Goal: Task Accomplishment & Management: Manage account settings

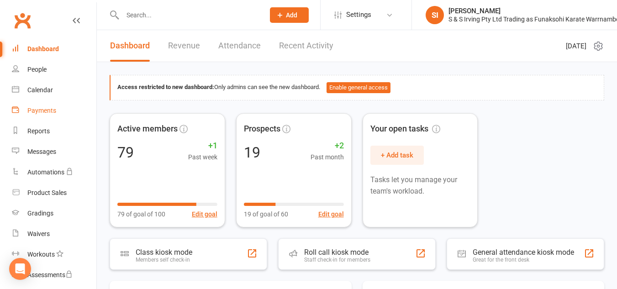
click at [48, 112] on div "Payments" at bounding box center [41, 110] width 29 height 7
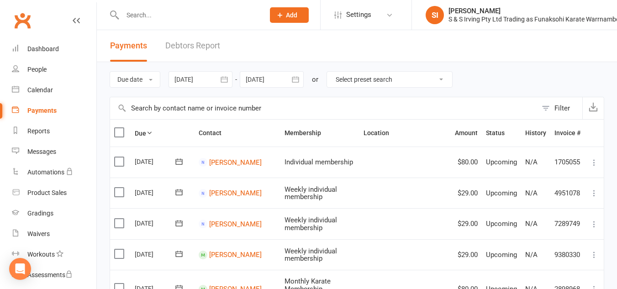
click at [201, 111] on input "text" at bounding box center [323, 108] width 427 height 22
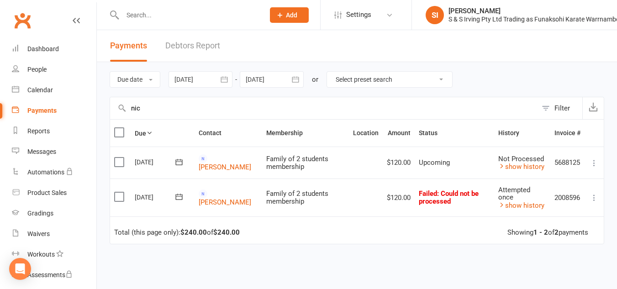
type input "nic"
click at [595, 197] on icon at bounding box center [594, 197] width 9 height 9
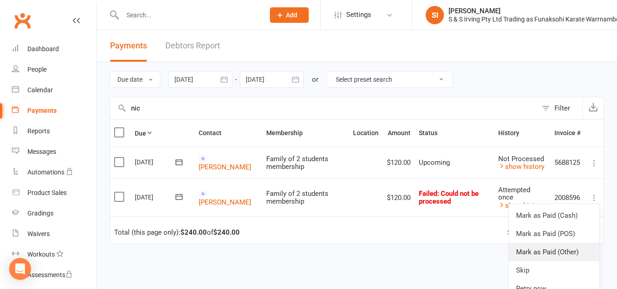
click at [567, 249] on link "Mark as Paid (Other)" at bounding box center [554, 252] width 90 height 18
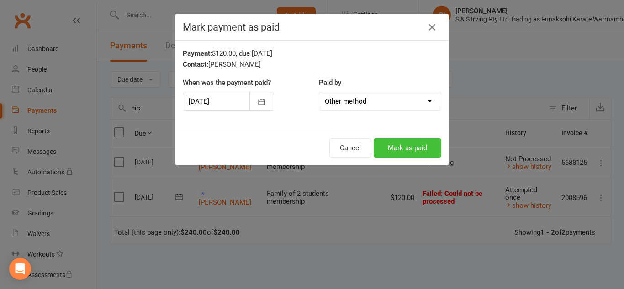
click at [398, 148] on button "Mark as paid" at bounding box center [408, 147] width 68 height 19
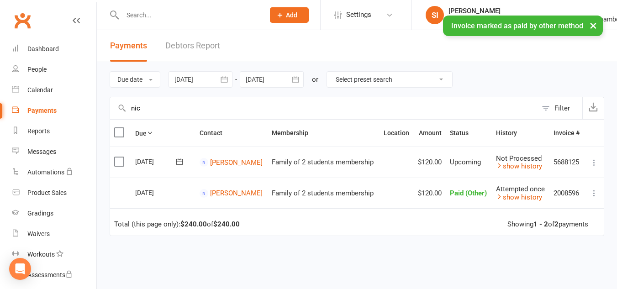
click at [223, 80] on icon "button" at bounding box center [224, 79] width 7 height 6
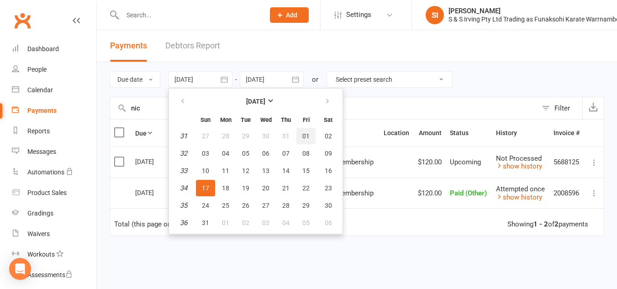
click at [303, 134] on button "01" at bounding box center [306, 136] width 19 height 16
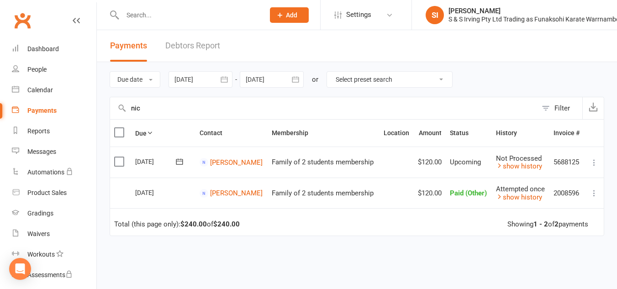
type input "[DATE]"
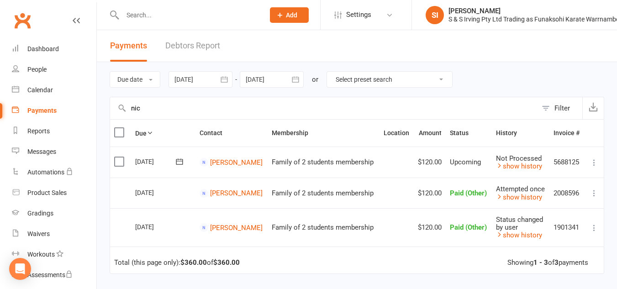
click at [143, 113] on input "nic" at bounding box center [323, 108] width 427 height 22
type input "n"
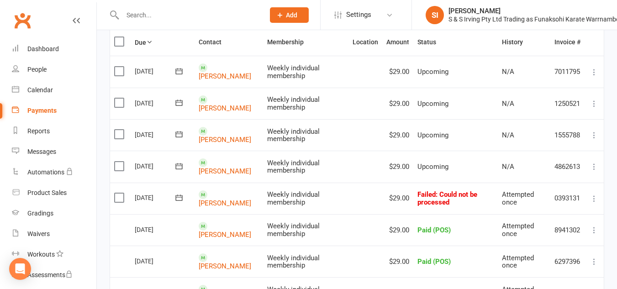
scroll to position [92, 0]
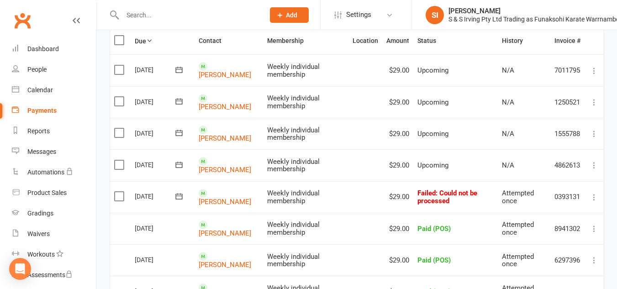
click at [593, 197] on icon at bounding box center [594, 197] width 9 height 9
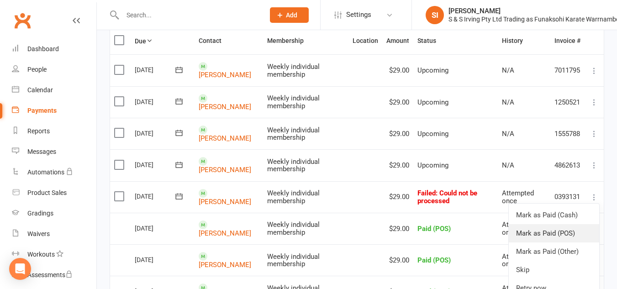
click at [546, 233] on link "Mark as Paid (POS)" at bounding box center [554, 233] width 90 height 18
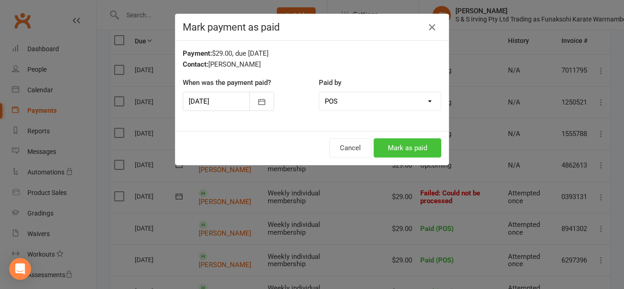
click at [421, 150] on button "Mark as paid" at bounding box center [408, 147] width 68 height 19
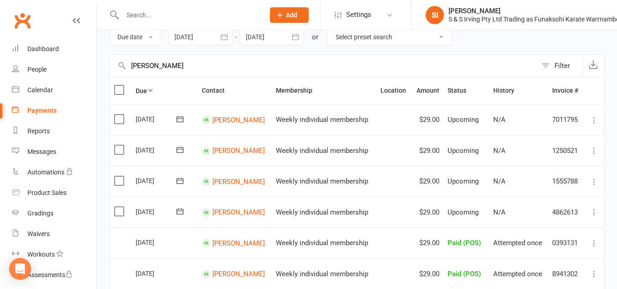
scroll to position [0, 0]
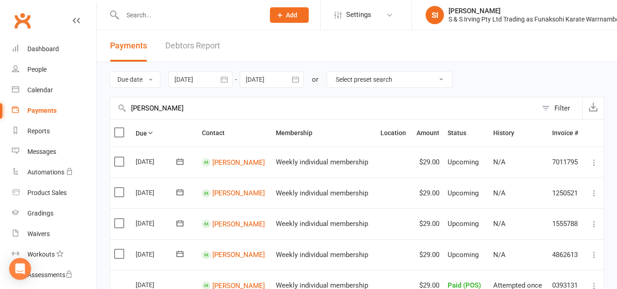
click at [194, 99] on input "[PERSON_NAME]" at bounding box center [323, 108] width 427 height 22
type input "l"
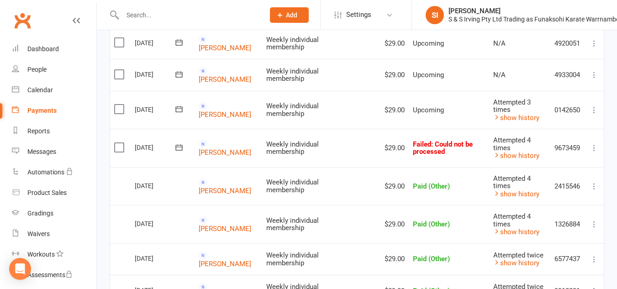
scroll to position [184, 0]
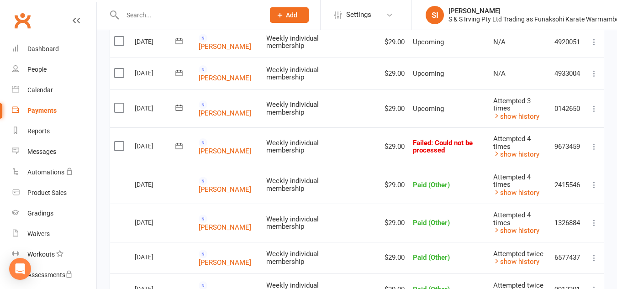
type input "[PERSON_NAME]"
click at [592, 148] on icon at bounding box center [594, 146] width 9 height 9
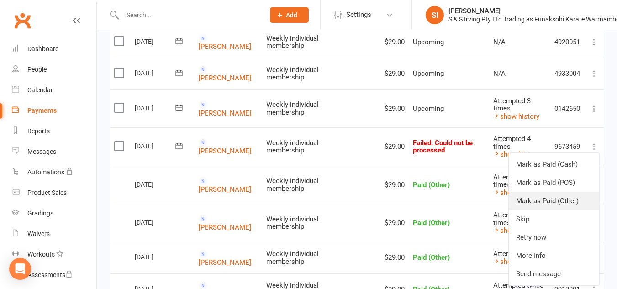
click at [565, 197] on link "Mark as Paid (Other)" at bounding box center [554, 201] width 90 height 18
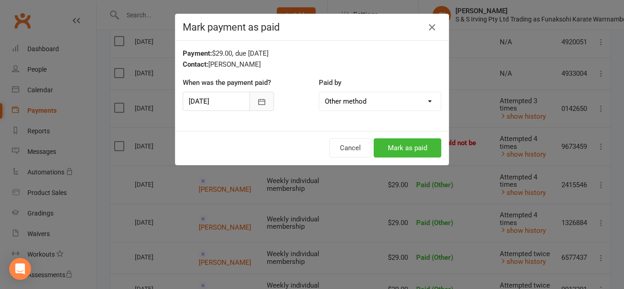
click at [260, 100] on icon "button" at bounding box center [261, 101] width 9 height 9
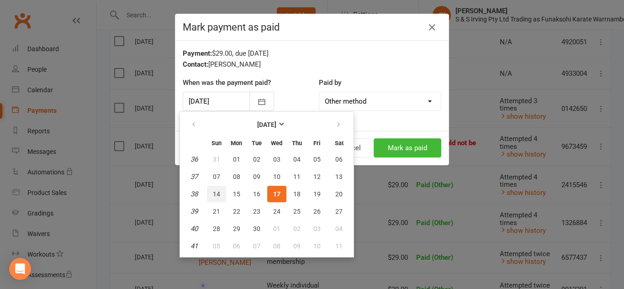
click at [217, 192] on span "14" at bounding box center [216, 194] width 7 height 7
type input "[DATE]"
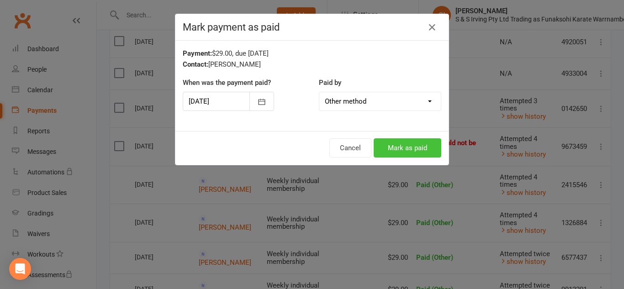
click at [423, 149] on button "Mark as paid" at bounding box center [408, 147] width 68 height 19
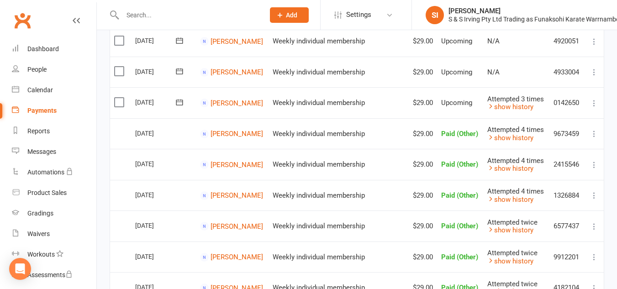
scroll to position [0, 0]
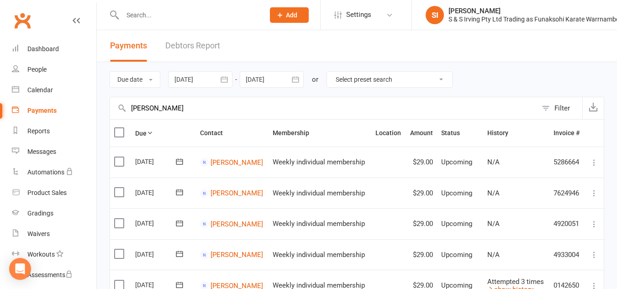
click at [165, 107] on input "[PERSON_NAME]" at bounding box center [323, 108] width 427 height 22
type input "j"
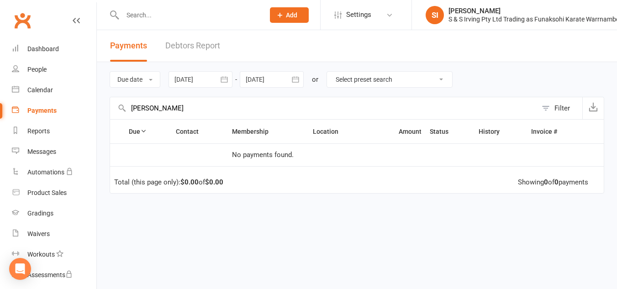
click at [164, 110] on input "[PERSON_NAME]" at bounding box center [323, 108] width 427 height 22
type input "m"
type input "c"
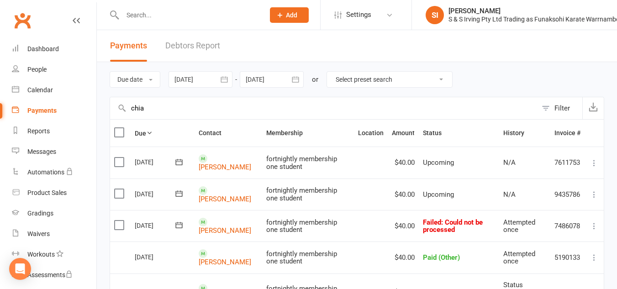
scroll to position [34, 0]
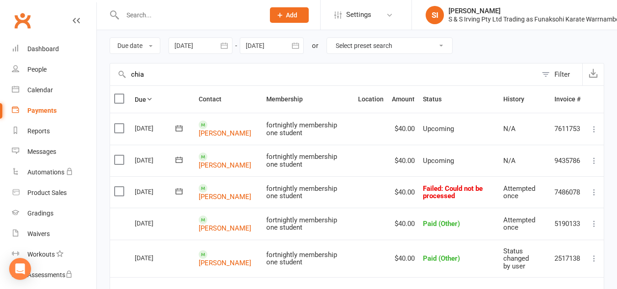
type input "chia"
click at [595, 189] on icon at bounding box center [594, 192] width 9 height 9
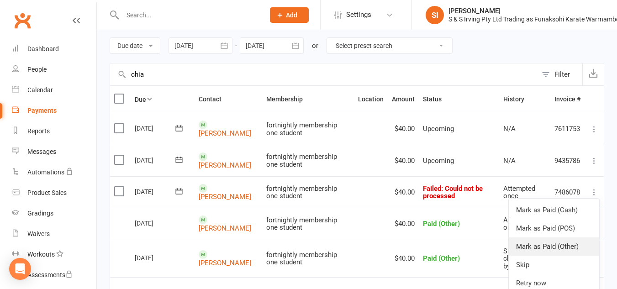
click at [552, 245] on link "Mark as Paid (Other)" at bounding box center [554, 247] width 90 height 18
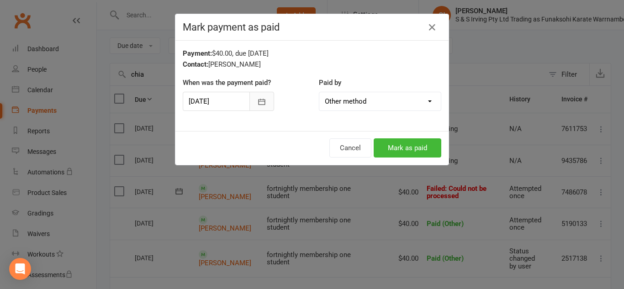
click at [258, 99] on icon "button" at bounding box center [261, 101] width 9 height 9
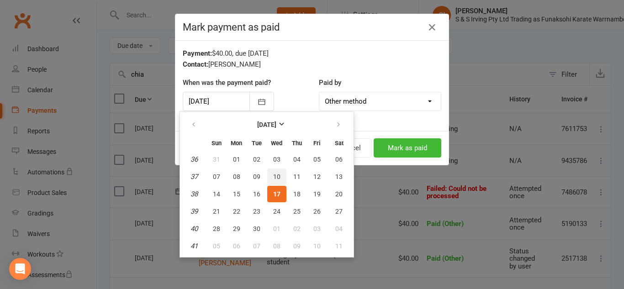
click at [282, 177] on button "10" at bounding box center [276, 177] width 19 height 16
type input "[DATE]"
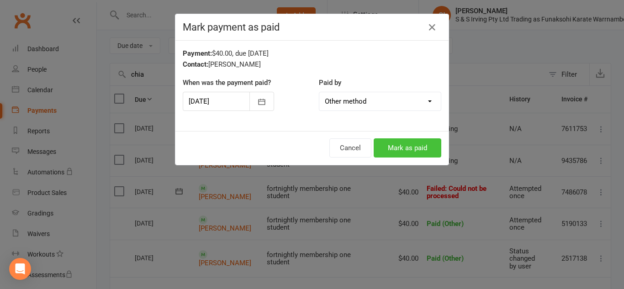
click at [413, 148] on button "Mark as paid" at bounding box center [408, 147] width 68 height 19
